Goal: Information Seeking & Learning: Learn about a topic

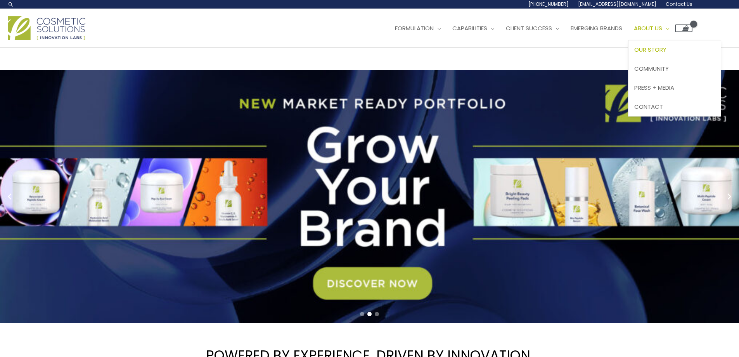
click at [662, 49] on span "Our Story" at bounding box center [650, 49] width 32 height 8
